Goal: Navigation & Orientation: Find specific page/section

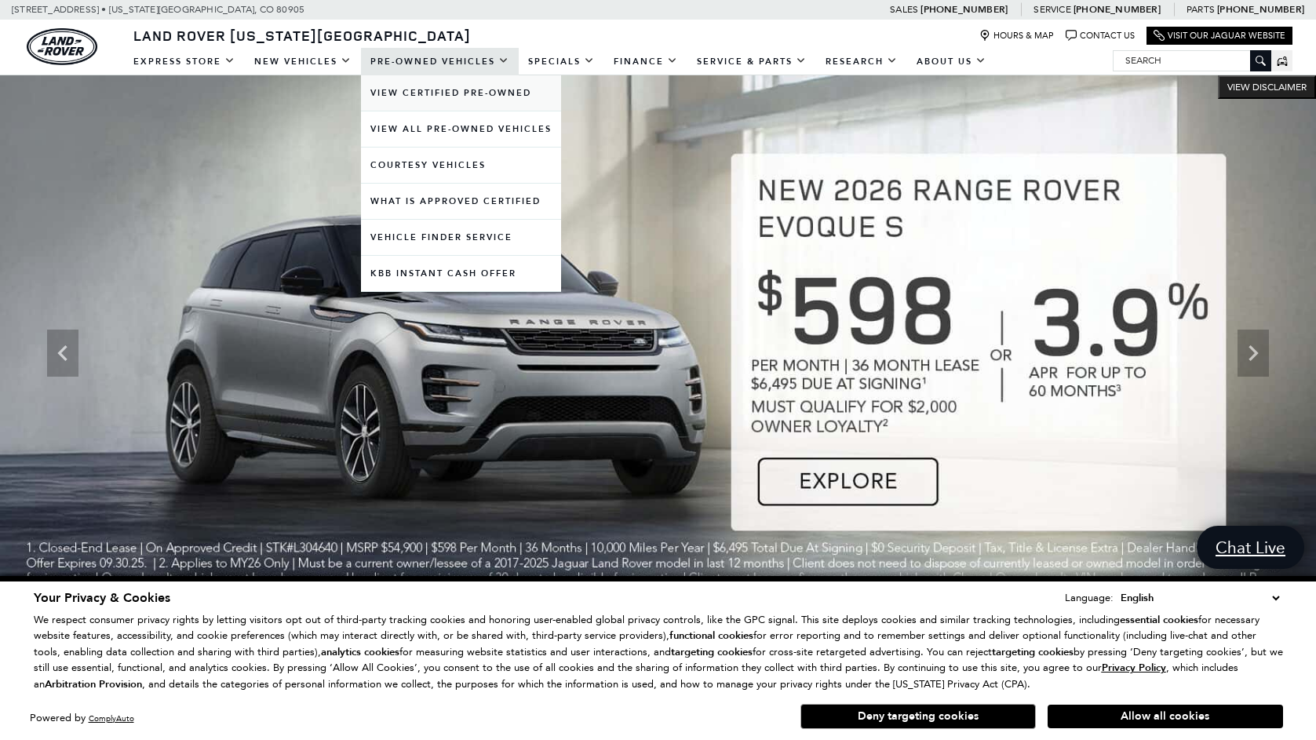
click at [410, 89] on link "View Certified Pre-Owned" at bounding box center [461, 92] width 200 height 35
